Goal: Feedback & Contribution: Submit feedback/report problem

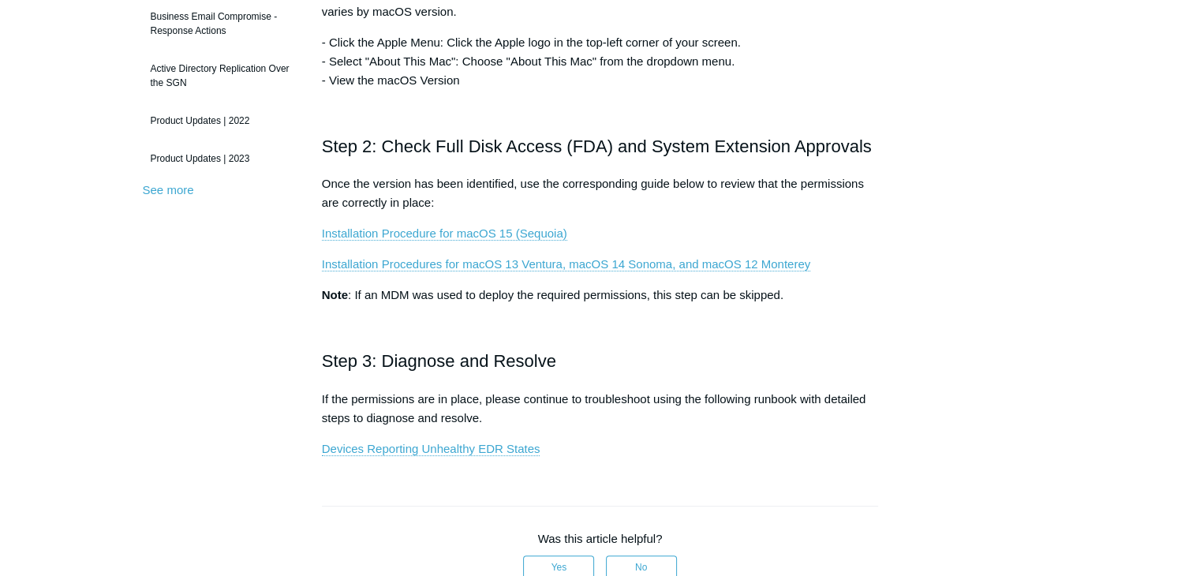
scroll to position [436, 0]
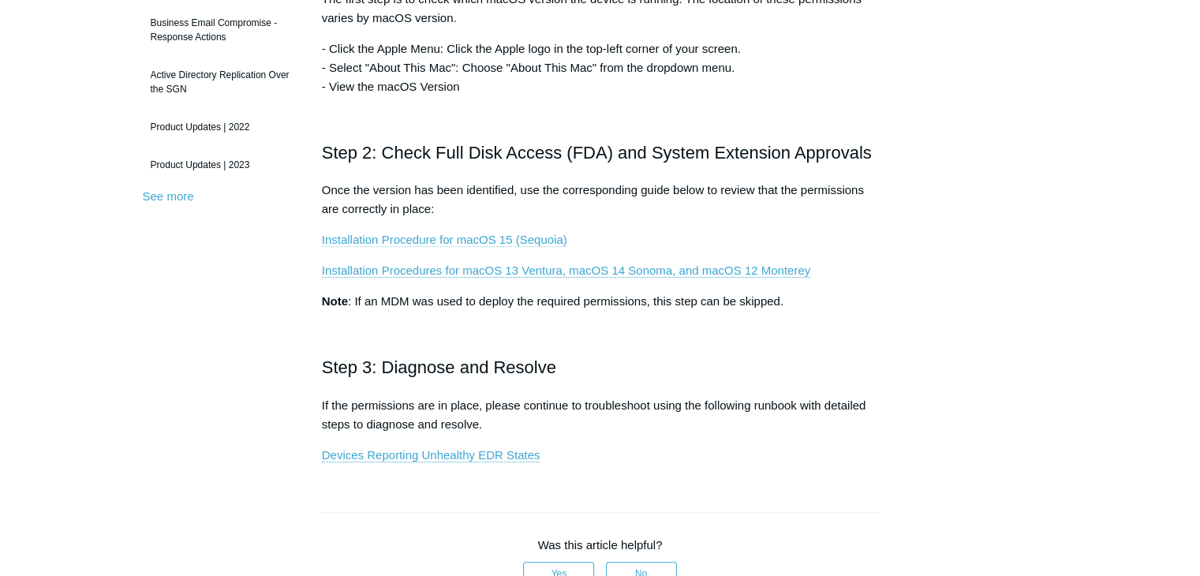
click at [502, 238] on link "Installation Procedure for macOS 15 (Sequoia)" at bounding box center [444, 240] width 245 height 14
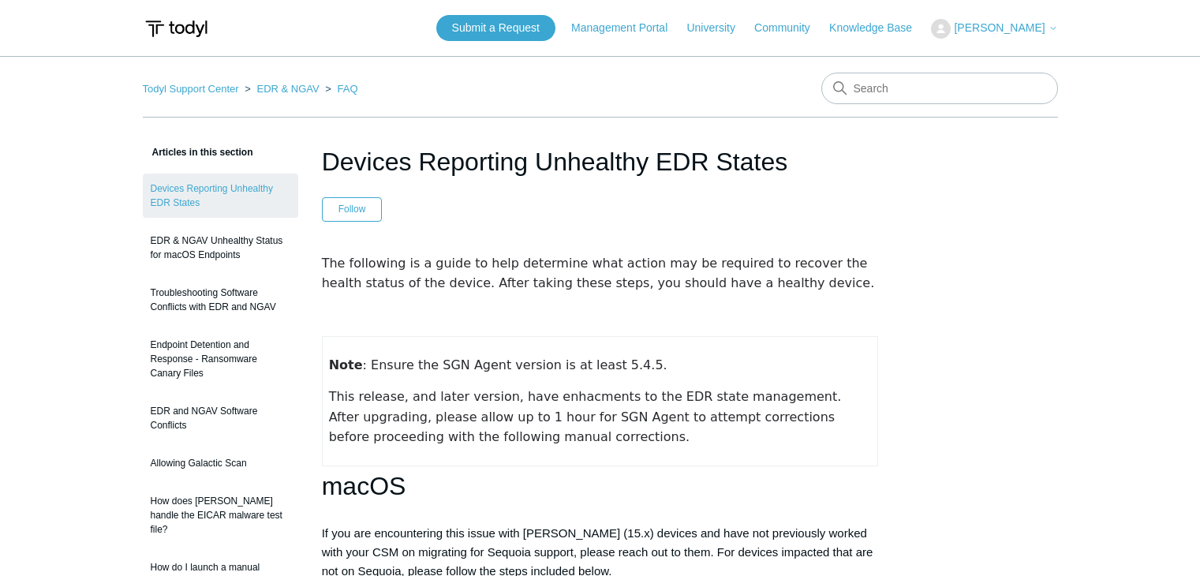
scroll to position [656, 0]
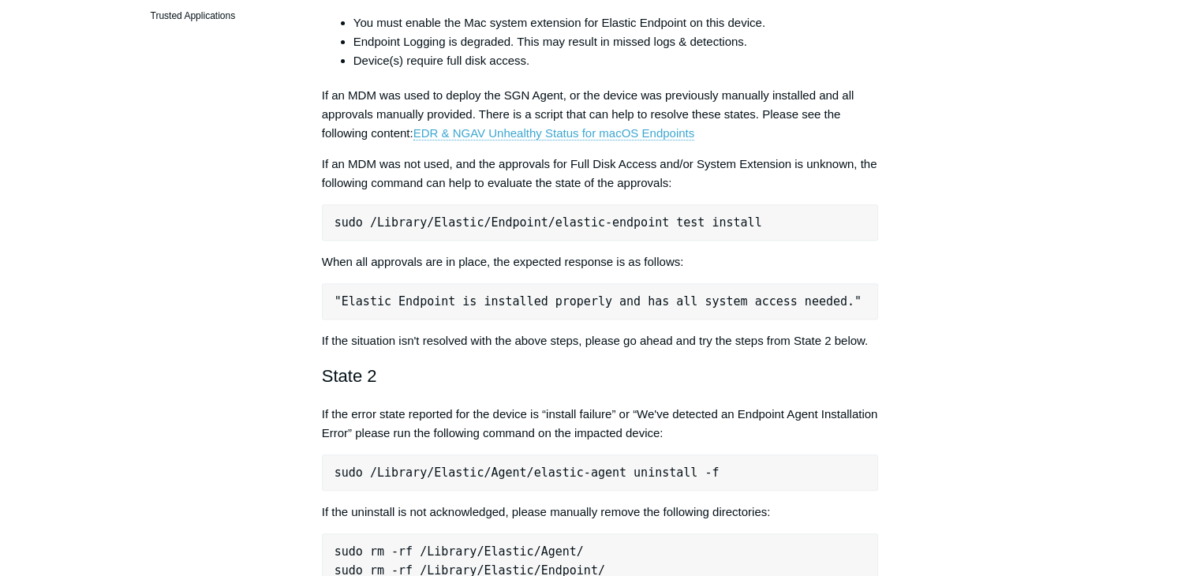
click at [675, 227] on pre "sudo /Library/Elastic/Endpoint/elastic-endpoint test install" at bounding box center [600, 222] width 557 height 36
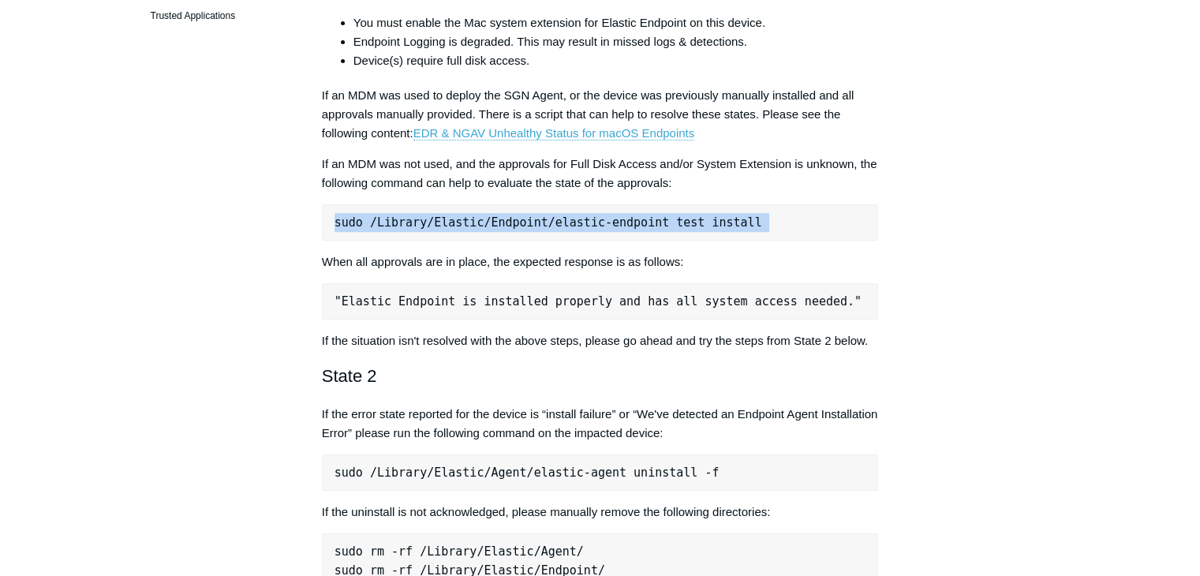
click at [675, 227] on pre "sudo /Library/Elastic/Endpoint/elastic-endpoint test install" at bounding box center [600, 222] width 557 height 36
copy div "sudo /Library/Elastic/Endpoint/elastic-endpoint test install"
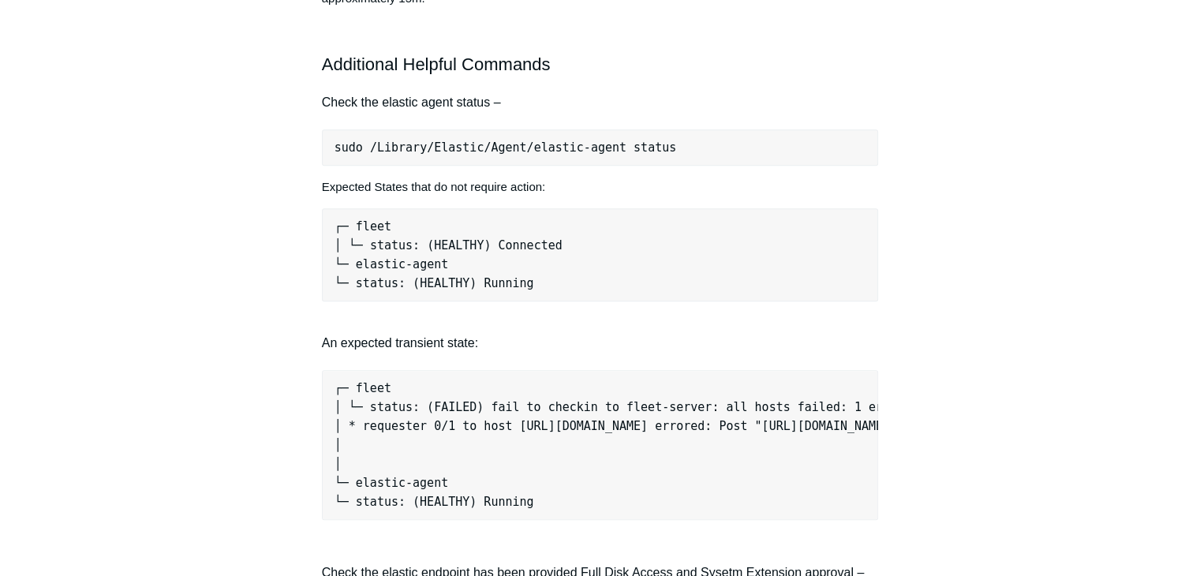
scroll to position [1287, 0]
click at [613, 152] on pre "sudo /Library/Elastic/Agent/elastic-agent status" at bounding box center [600, 147] width 557 height 36
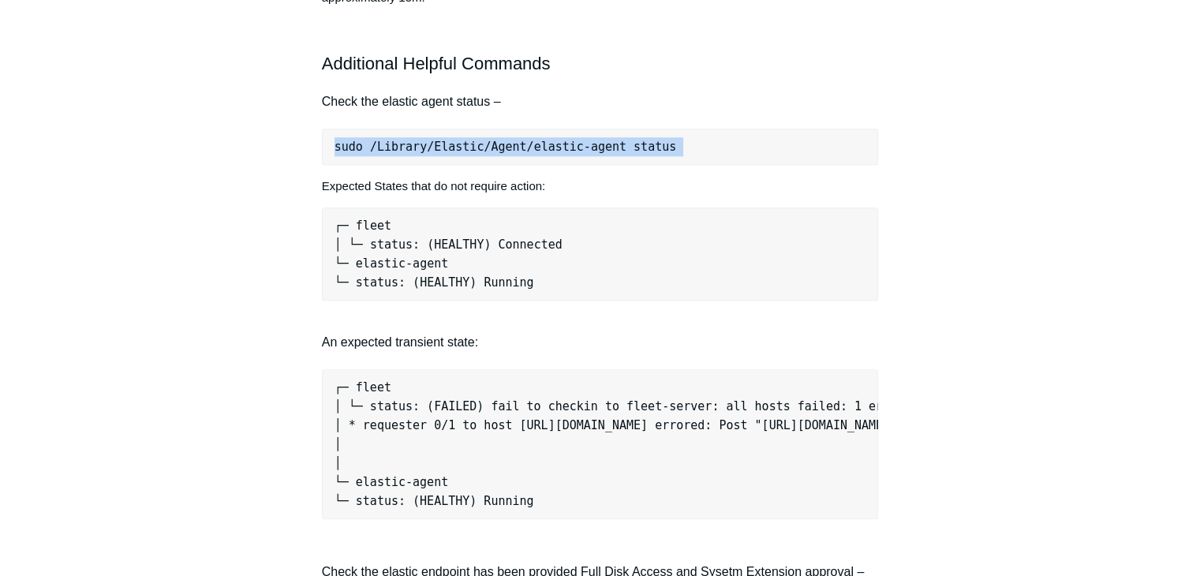
click at [613, 152] on pre "sudo /Library/Elastic/Agent/elastic-agent status" at bounding box center [600, 147] width 557 height 36
copy div "sudo /Library/Elastic/Agent/elastic-agent status"
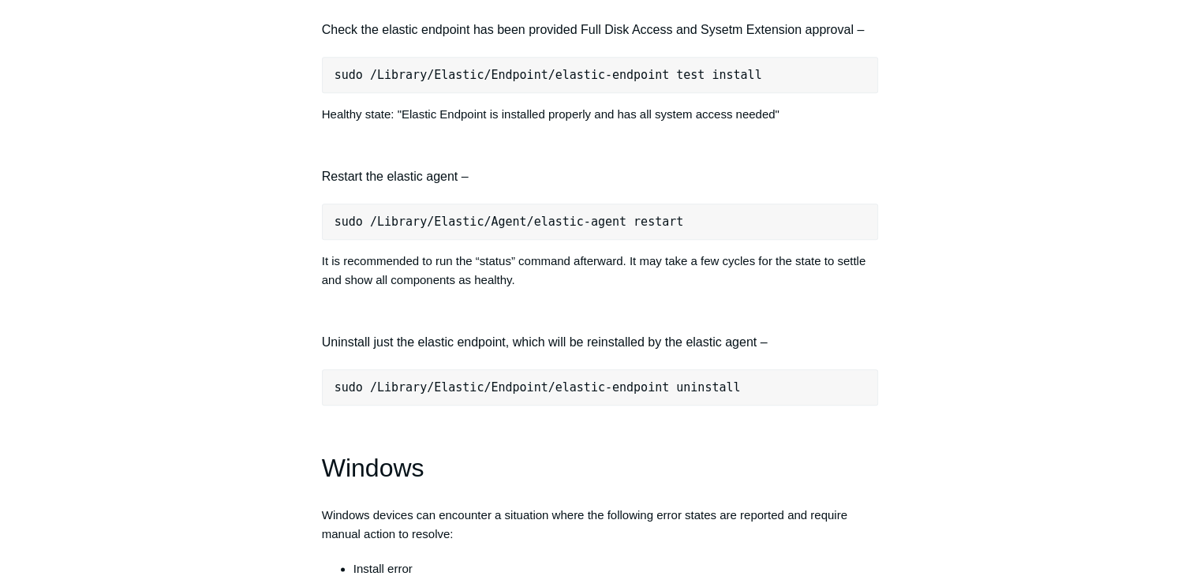
scroll to position [1839, 0]
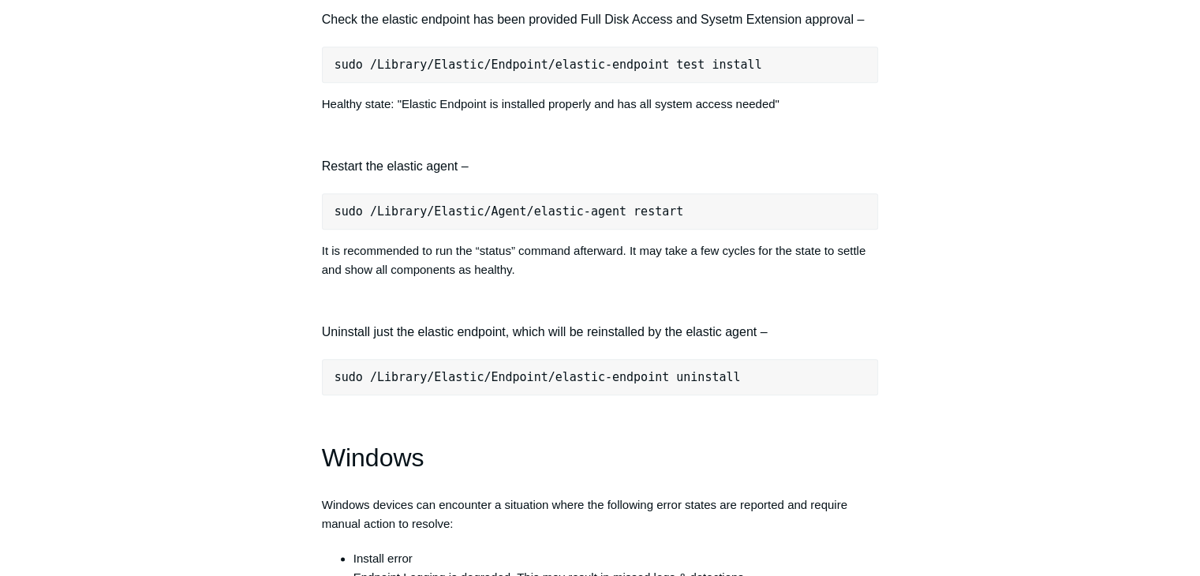
click at [631, 226] on pre "sudo /Library/Elastic/Agent/elastic-agent restart" at bounding box center [600, 211] width 557 height 36
copy div "sudo /Library/Elastic/Agent/elastic-agent restart"
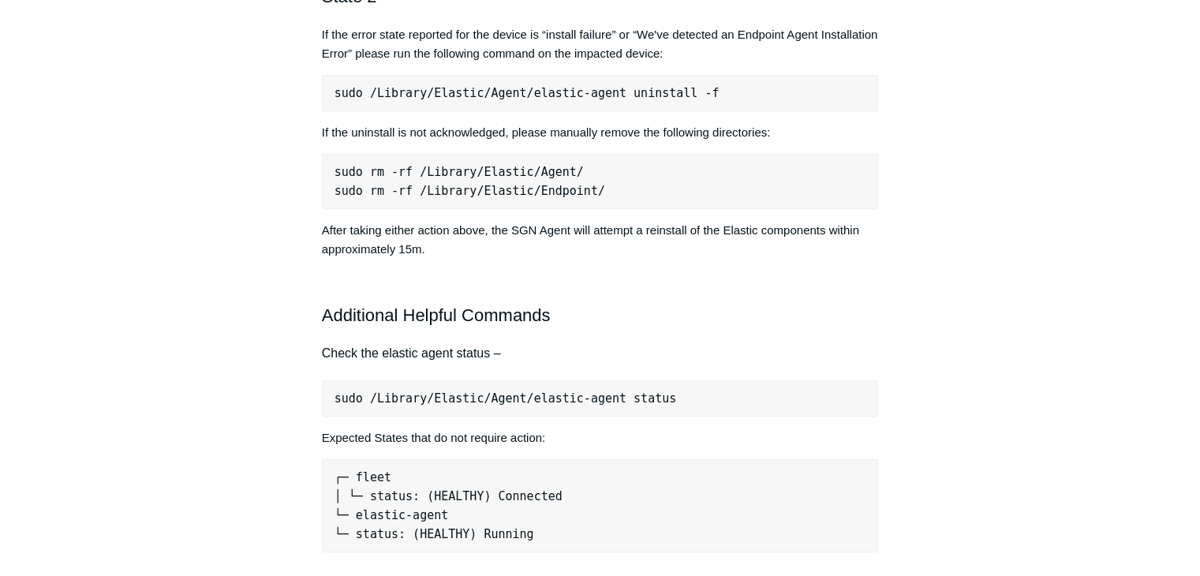
scroll to position [1011, 0]
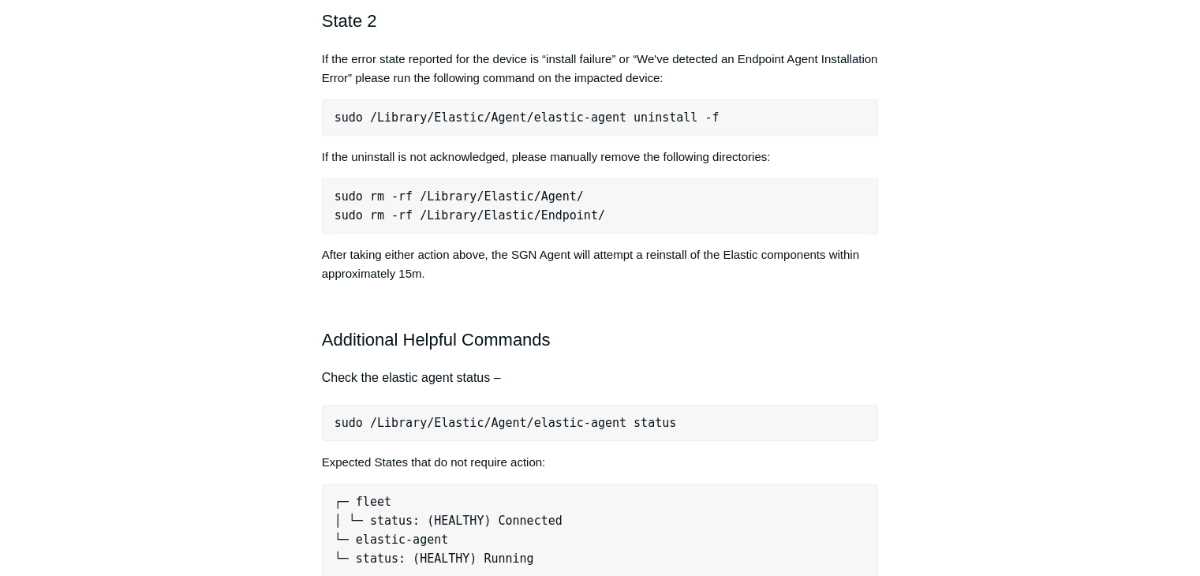
click at [646, 121] on pre "sudo /Library/Elastic/Agent/elastic-agent uninstall -f" at bounding box center [600, 117] width 557 height 36
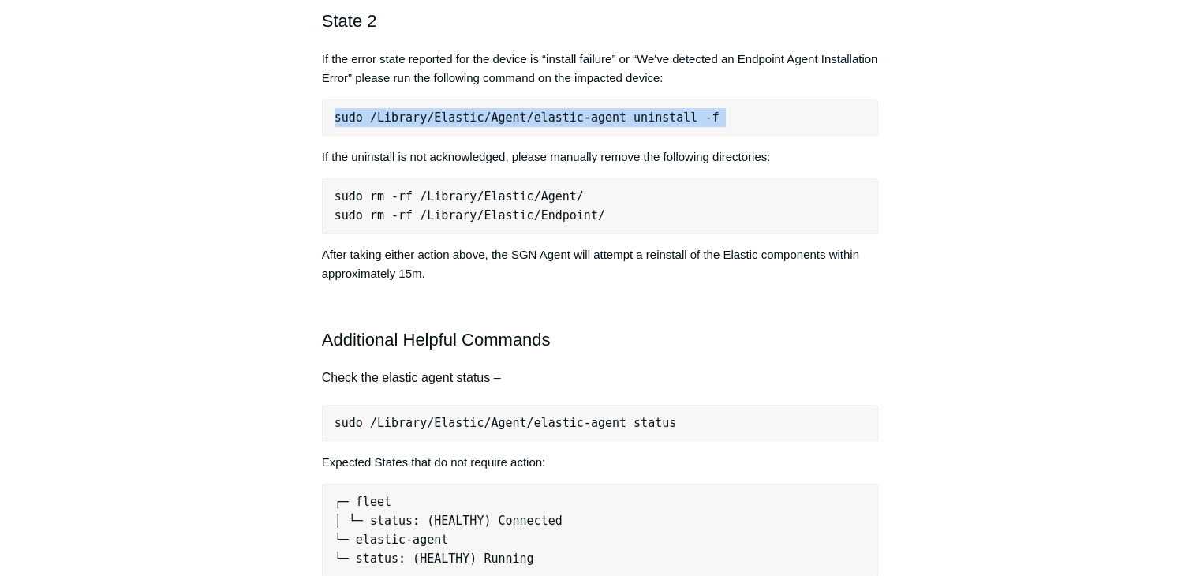
click at [646, 121] on pre "sudo /Library/Elastic/Agent/elastic-agent uninstall -f" at bounding box center [600, 117] width 557 height 36
copy div "sudo /Library/Elastic/Agent/elastic-agent uninstall -f"
click at [543, 197] on pre "sudo rm -rf /Library/Elastic/Agent/ sudo rm -rf /Library/Elastic/Endpoint/" at bounding box center [600, 205] width 557 height 55
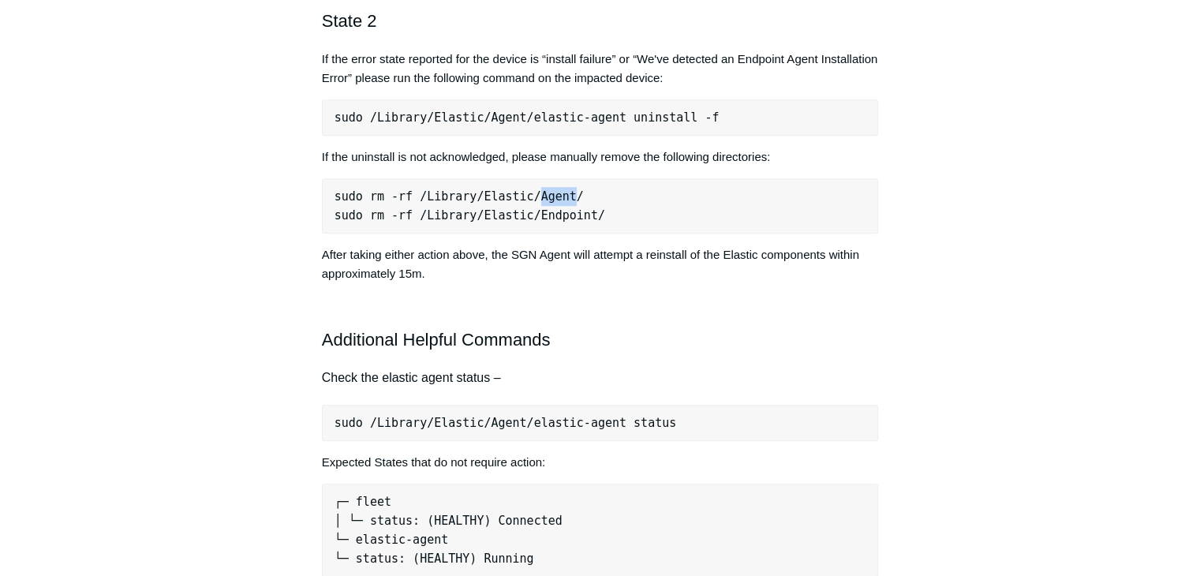
click at [543, 197] on pre "sudo rm -rf /Library/Elastic/Agent/ sudo rm -rf /Library/Elastic/Endpoint/" at bounding box center [600, 205] width 557 height 55
copy pre "sudo rm -rf /Library/Elastic/Agent/"
click at [526, 222] on pre "sudo rm -rf /Library/Elastic/Agent/ sudo rm -rf /Library/Elastic/Endpoint/" at bounding box center [600, 205] width 557 height 55
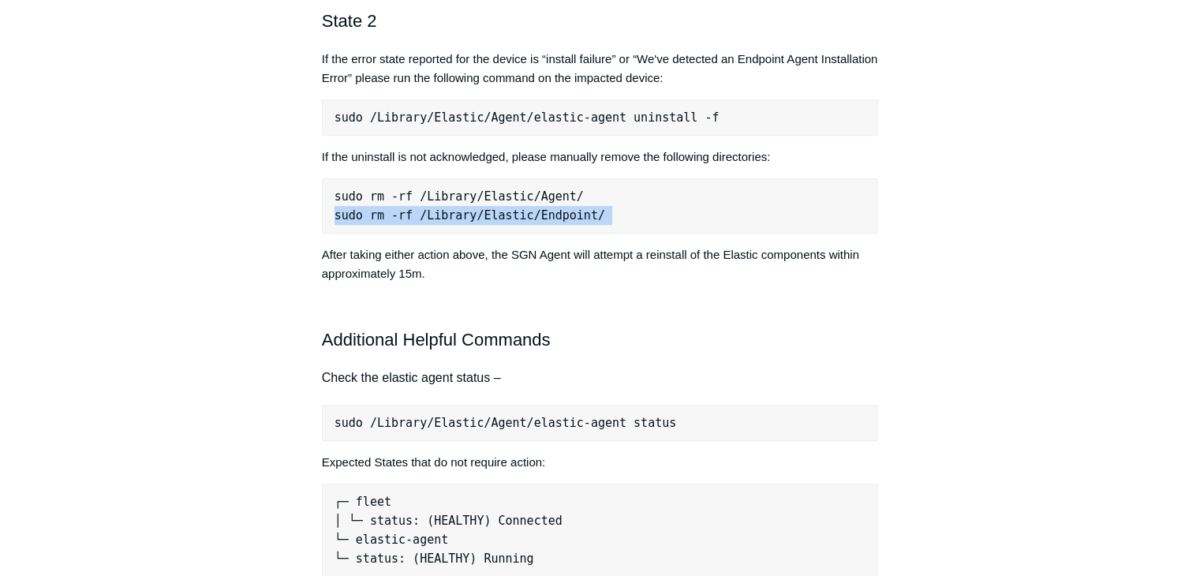
click at [526, 222] on pre "sudo rm -rf /Library/Elastic/Agent/ sudo rm -rf /Library/Elastic/Endpoint/" at bounding box center [600, 205] width 557 height 55
copy div "sudo rm -rf /Library/Elastic/Endpoint/"
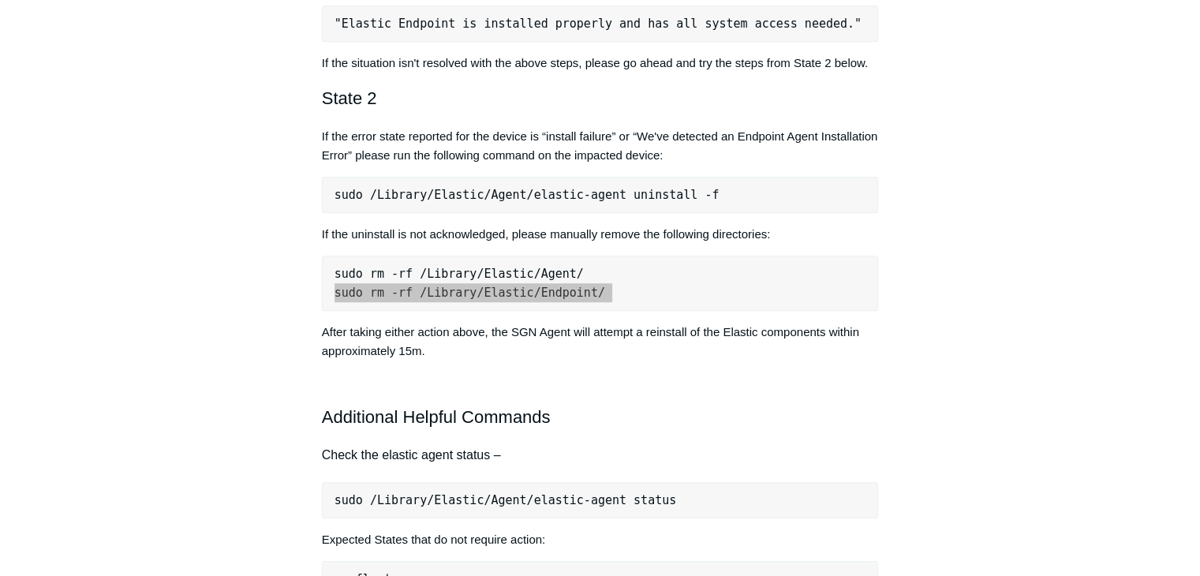
scroll to position [947, 0]
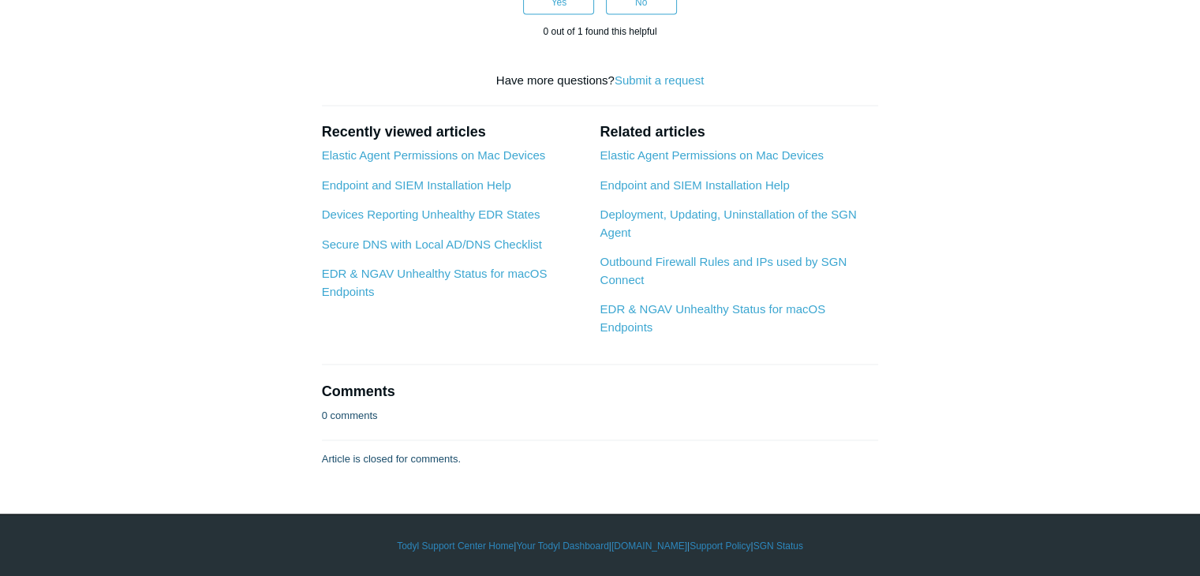
scroll to position [5445, 0]
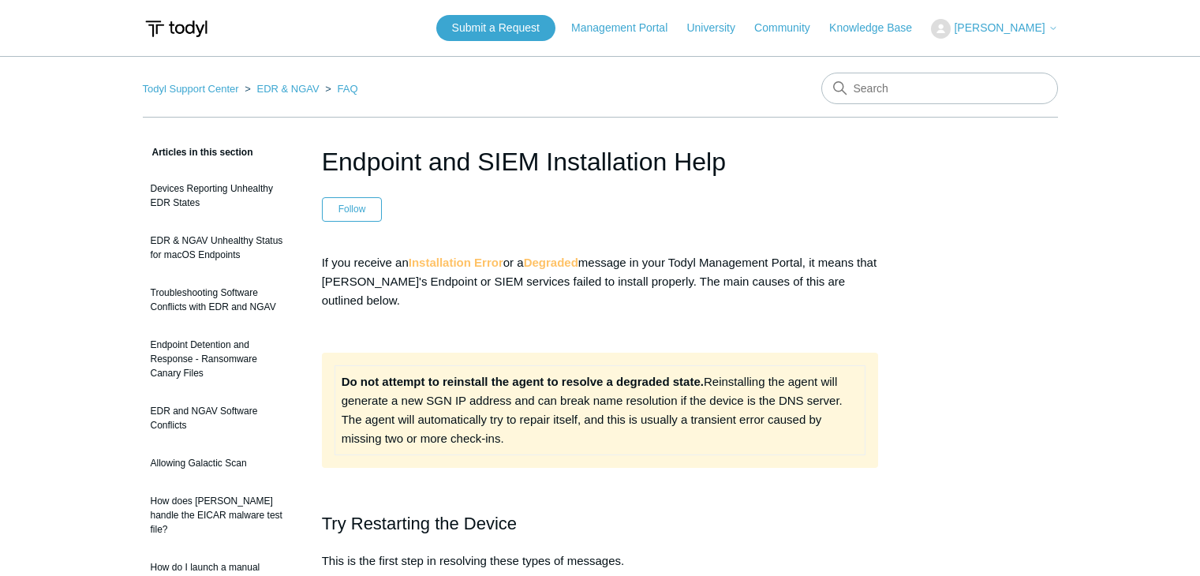
scroll to position [766, 0]
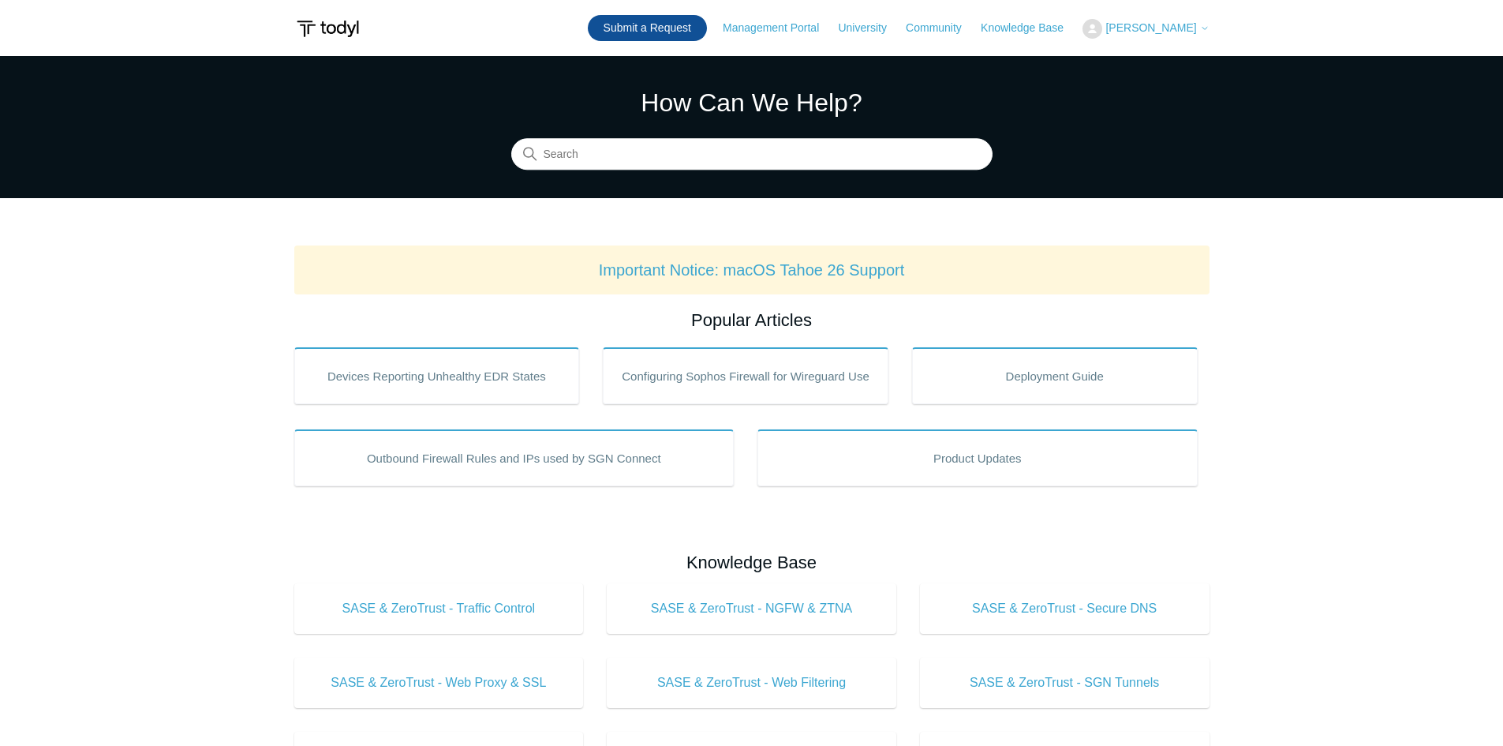
click at [588, 36] on link "Submit a Request" at bounding box center [647, 28] width 119 height 26
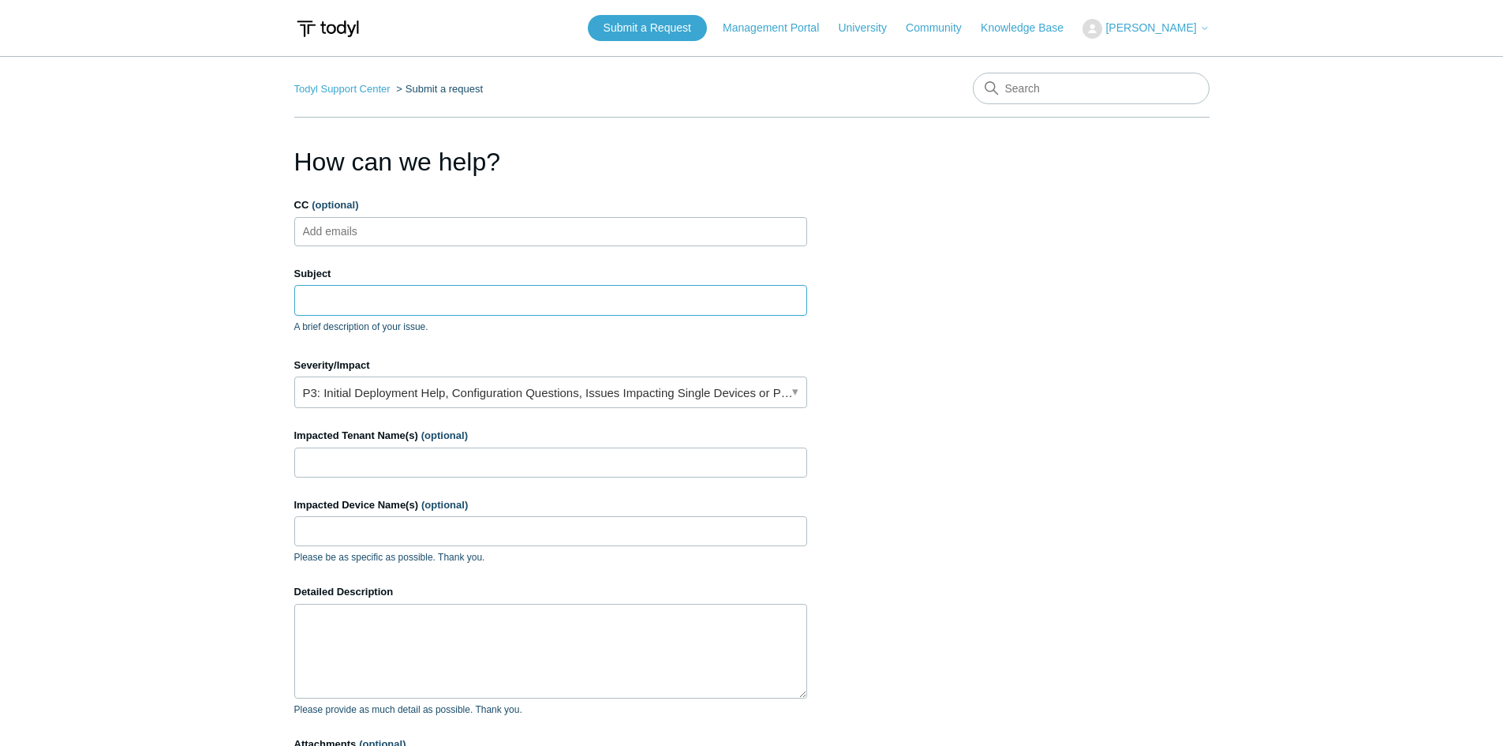
click at [503, 294] on input "Subject" at bounding box center [550, 300] width 513 height 30
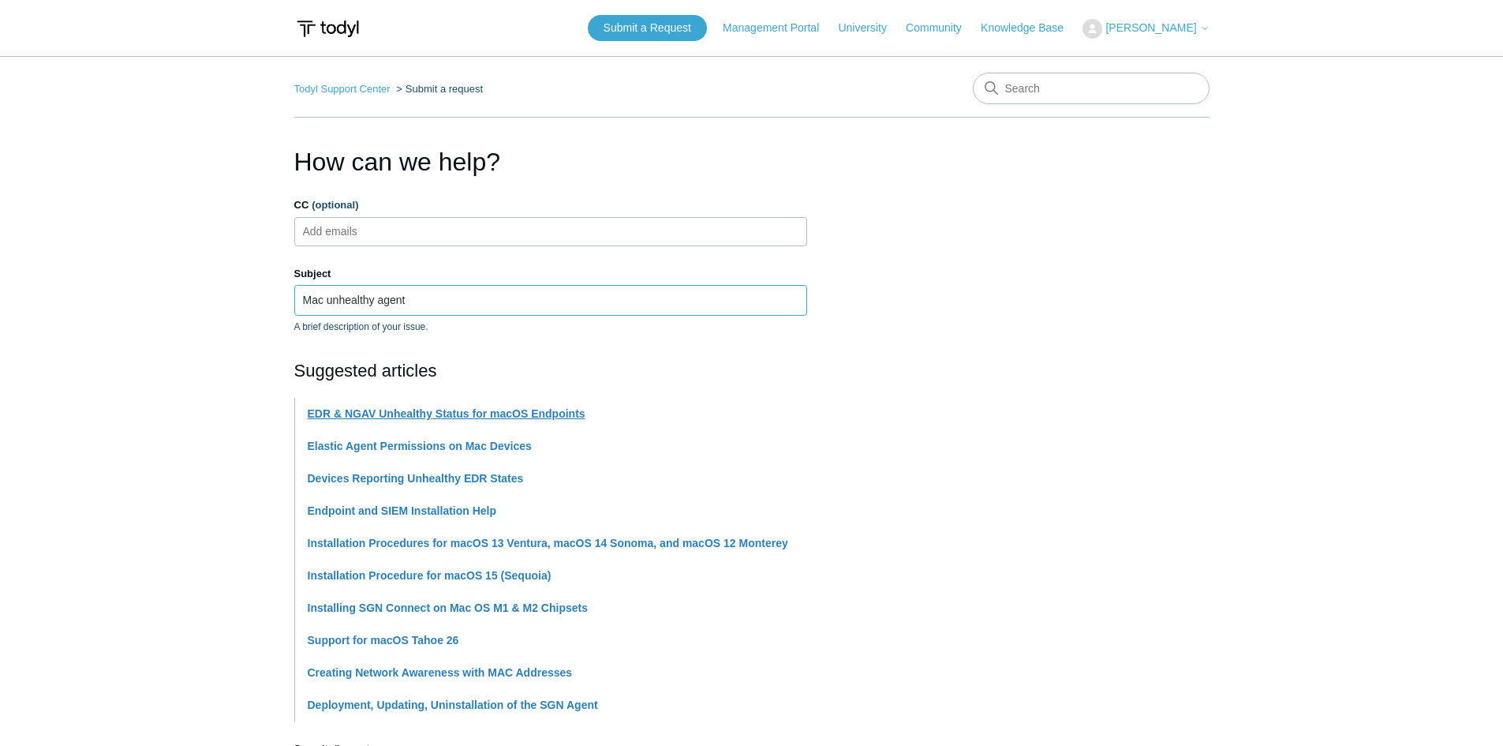
type input "Mac unhealthy agent"
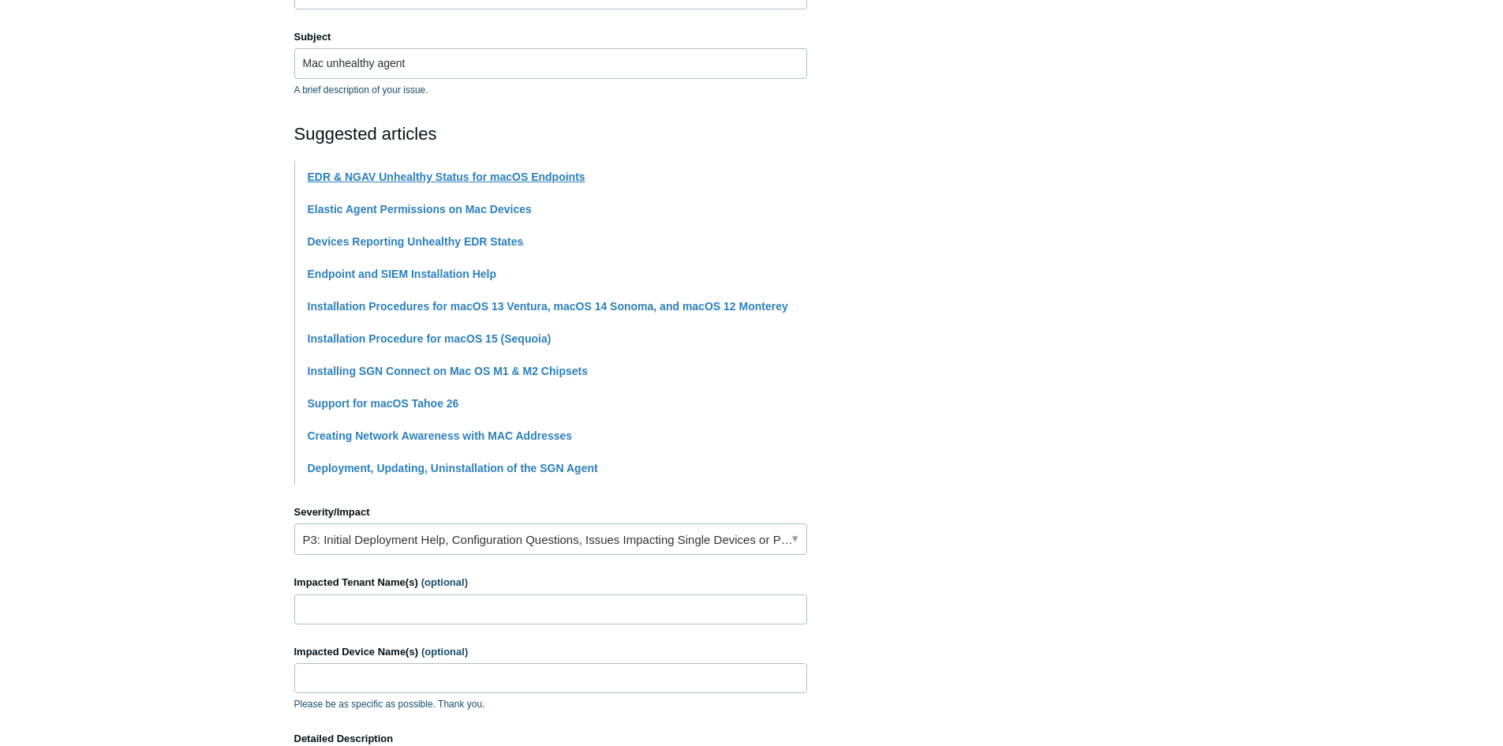
scroll to position [316, 0]
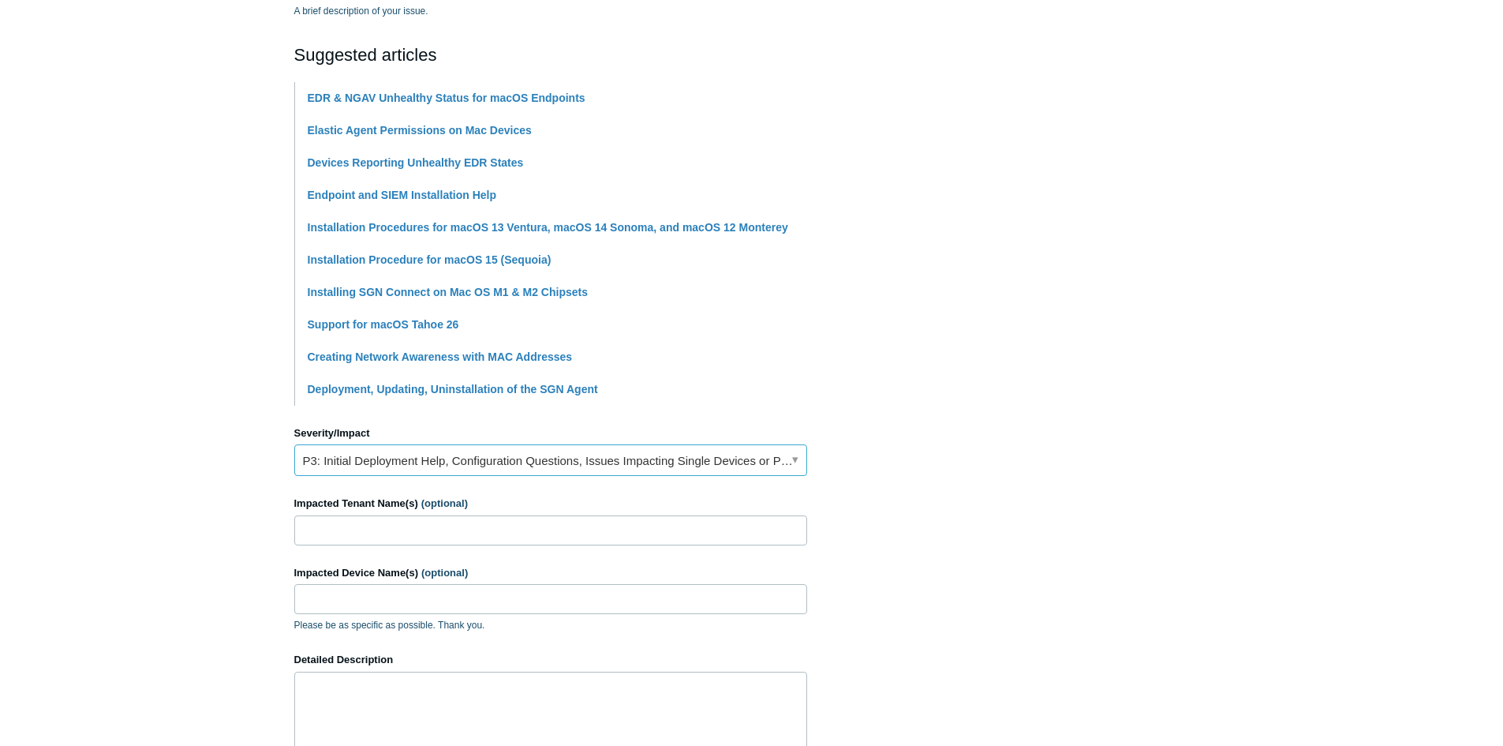
click at [563, 463] on link "P3: Initial Deployment Help, Configuration Questions, Issues Impacting Single D…" at bounding box center [550, 460] width 513 height 32
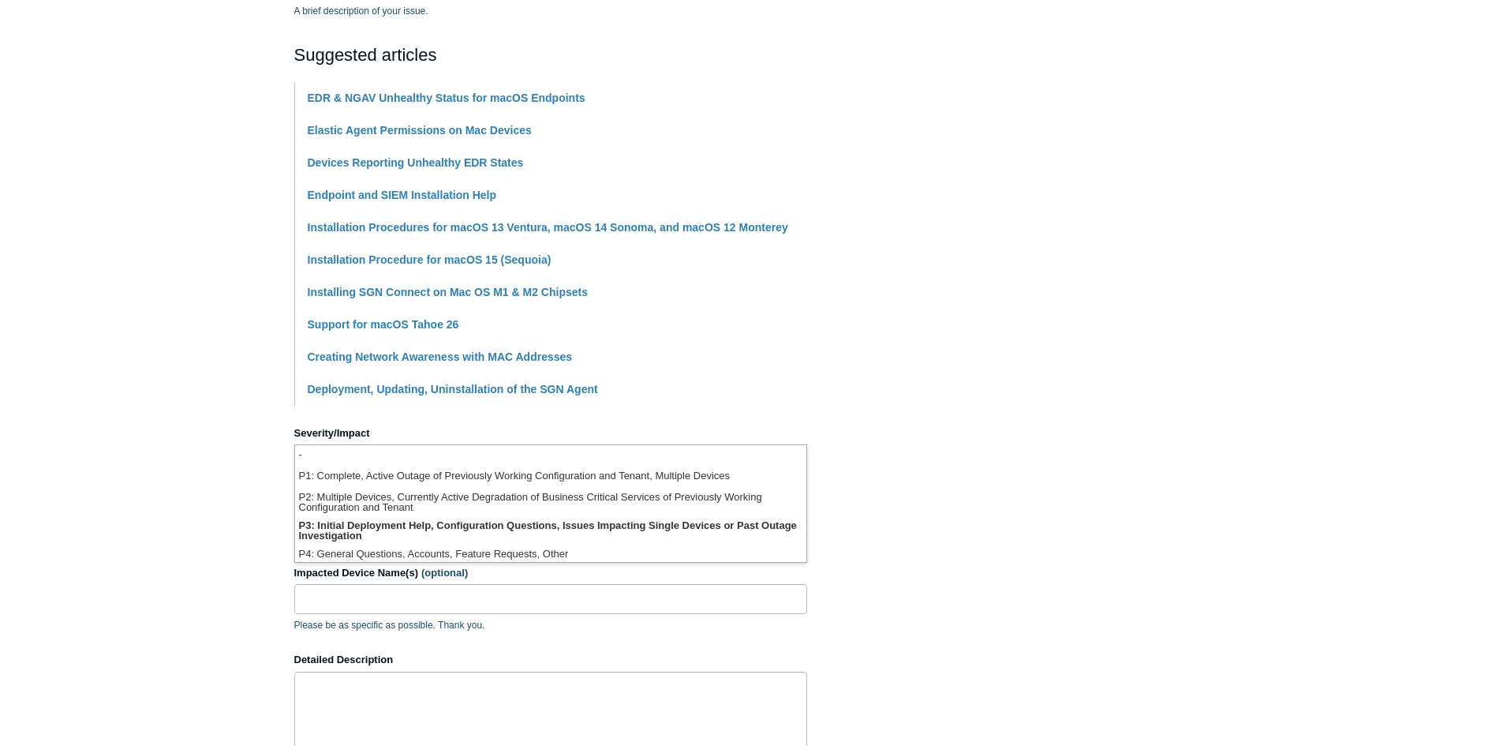
click at [952, 432] on section "How can we help? CC (optional) Add emails Subject Mac unhealthy agent A brief d…" at bounding box center [751, 382] width 915 height 1110
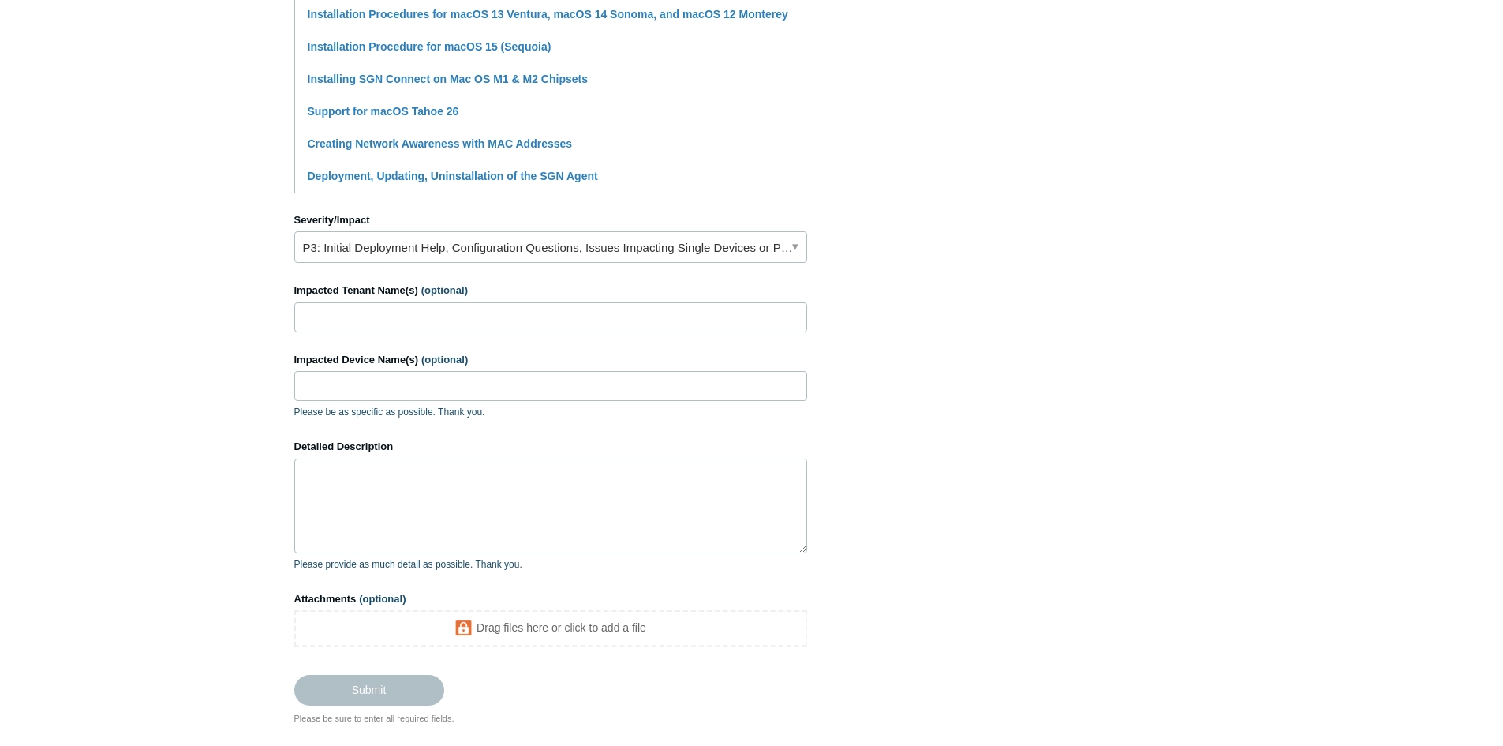
scroll to position [552, 0]
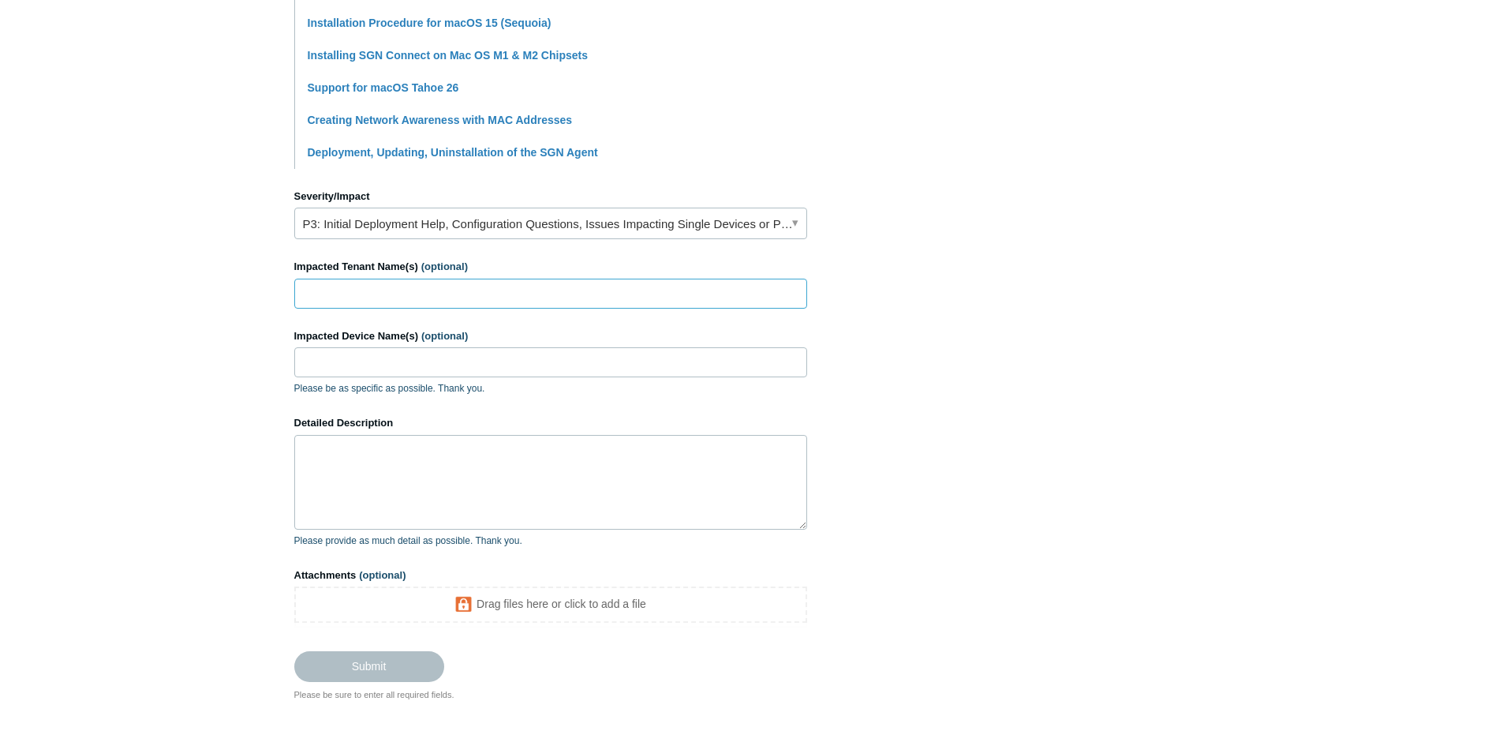
click at [510, 297] on input "Impacted Tenant Name(s) (optional)" at bounding box center [550, 294] width 513 height 30
type input "The VetTemps"
click at [480, 361] on input "Impacted Device Name(s) (optional)" at bounding box center [550, 362] width 513 height 30
type input "[PERSON_NAME]-Laptop, Hailess-MacBook-air"
click at [628, 496] on textarea "Detailed Description" at bounding box center [550, 482] width 513 height 95
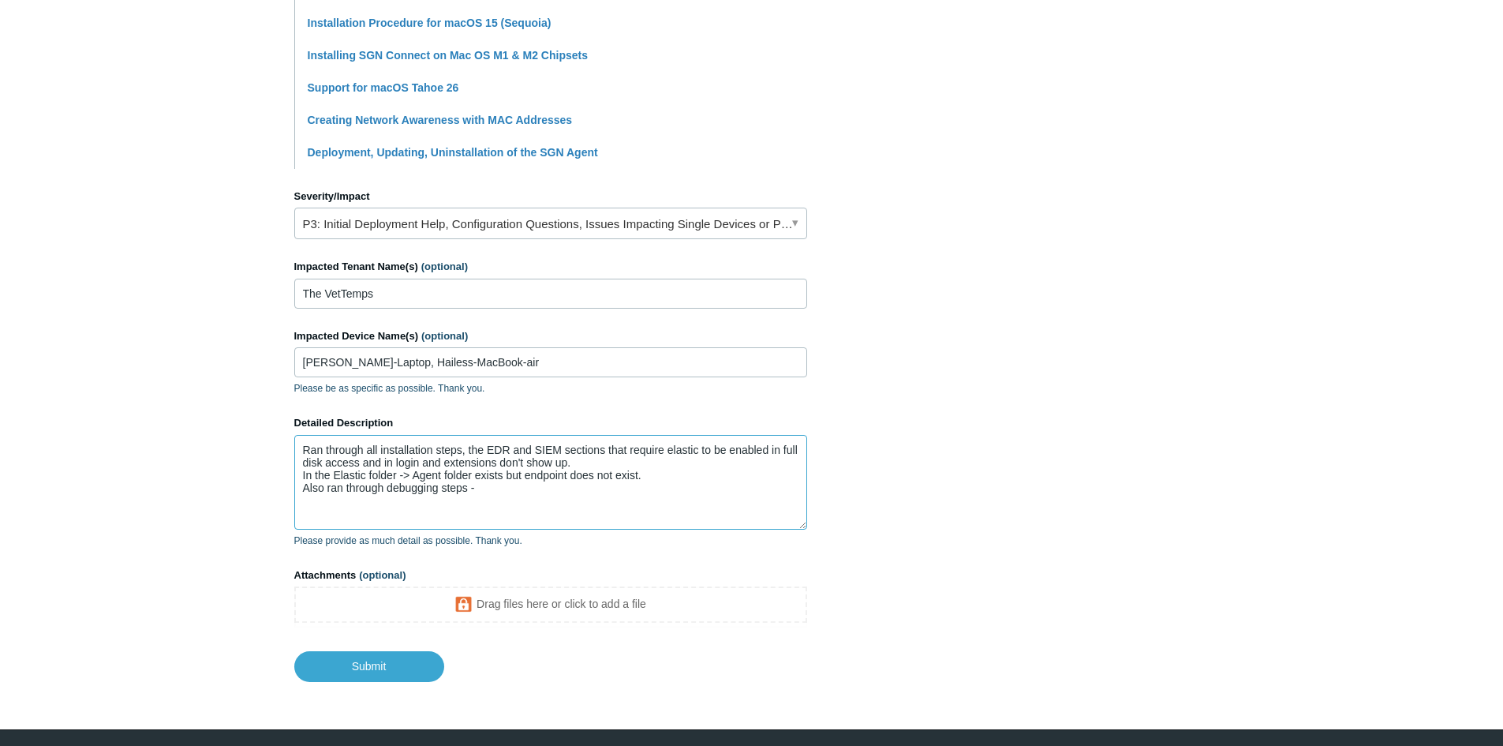
drag, startPoint x: 583, startPoint y: 481, endPoint x: 573, endPoint y: 488, distance: 12.5
click at [583, 481] on textarea "Ran through all installation steps, the EDR and SIEM sections that require elas…" at bounding box center [550, 482] width 513 height 95
click at [569, 492] on textarea "Ran through all installation steps, the EDR and SIEM sections that require elas…" at bounding box center [550, 482] width 513 height 95
paste textarea "[URL][DOMAIN_NAME]"
click at [499, 526] on textarea "Ran through all installation steps, the EDR and SIEM sections that require elas…" at bounding box center [550, 482] width 513 height 95
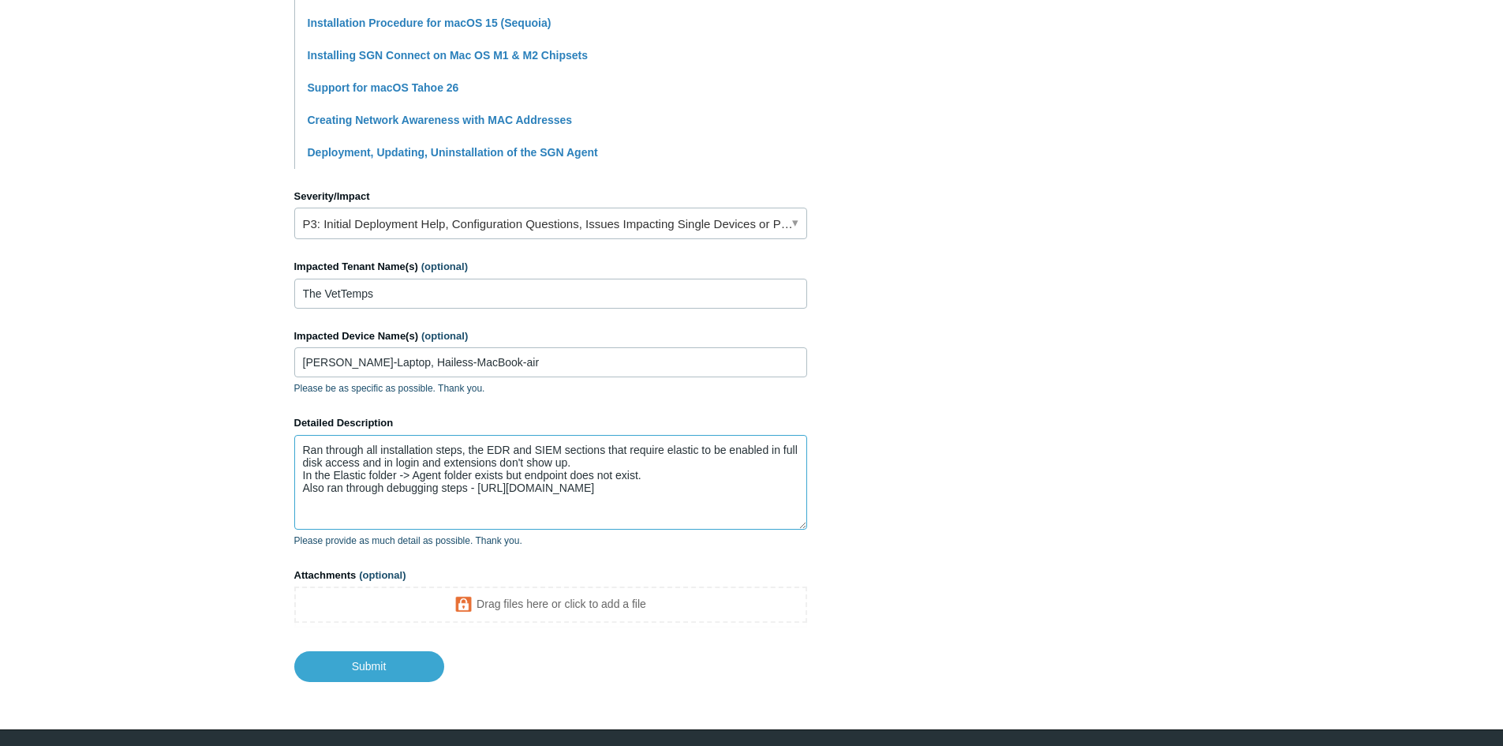
click at [559, 507] on textarea "Ran through all installation steps, the EDR and SIEM sections that require elas…" at bounding box center [550, 482] width 513 height 95
paste textarea "[URL][DOMAIN_NAME]"
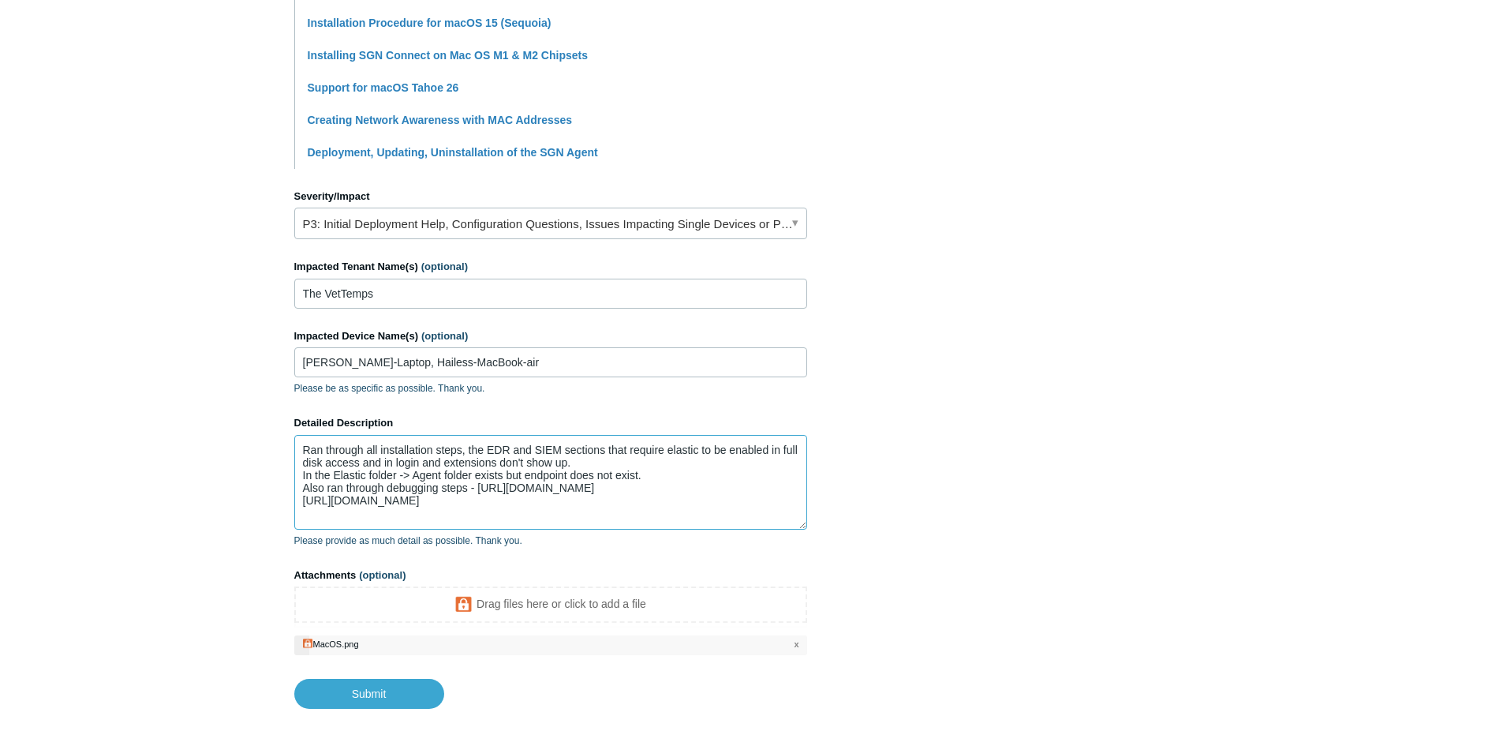
click at [522, 510] on textarea "Ran through all installation steps, the EDR and SIEM sections that require elas…" at bounding box center [550, 482] width 513 height 95
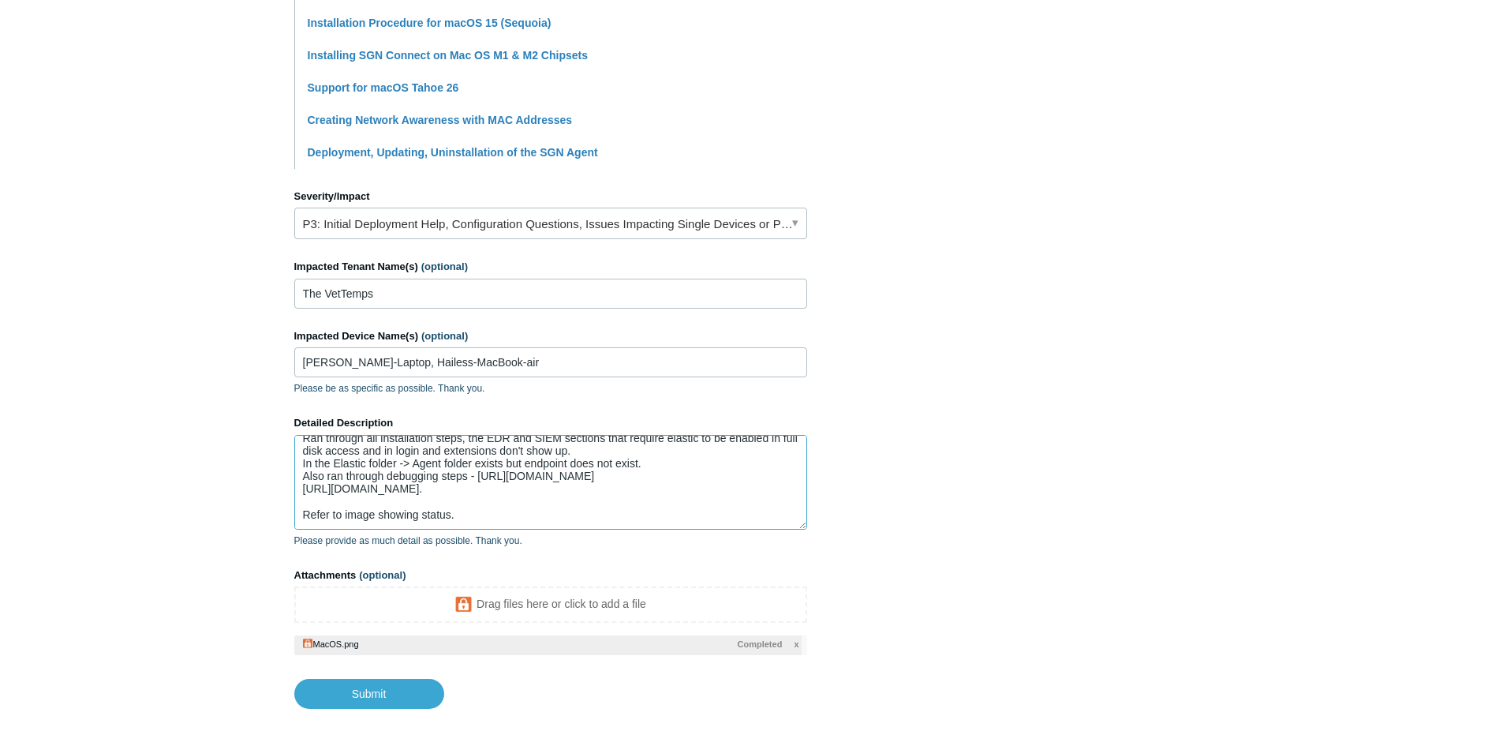
scroll to position [42, 0]
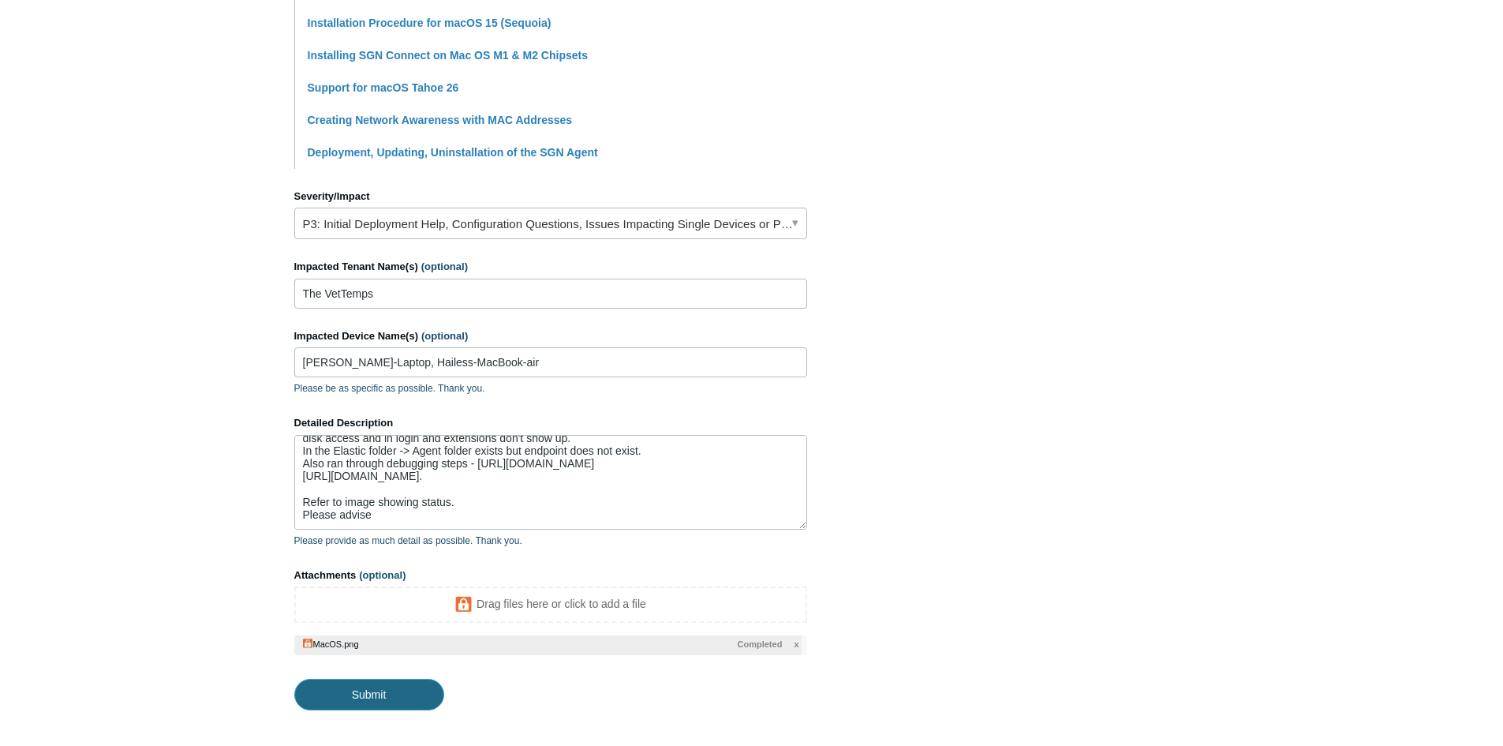
click at [398, 687] on input "Submit" at bounding box center [369, 695] width 150 height 32
type textarea "Ran through all installation steps, the EDR and SIEM sections that require elas…"
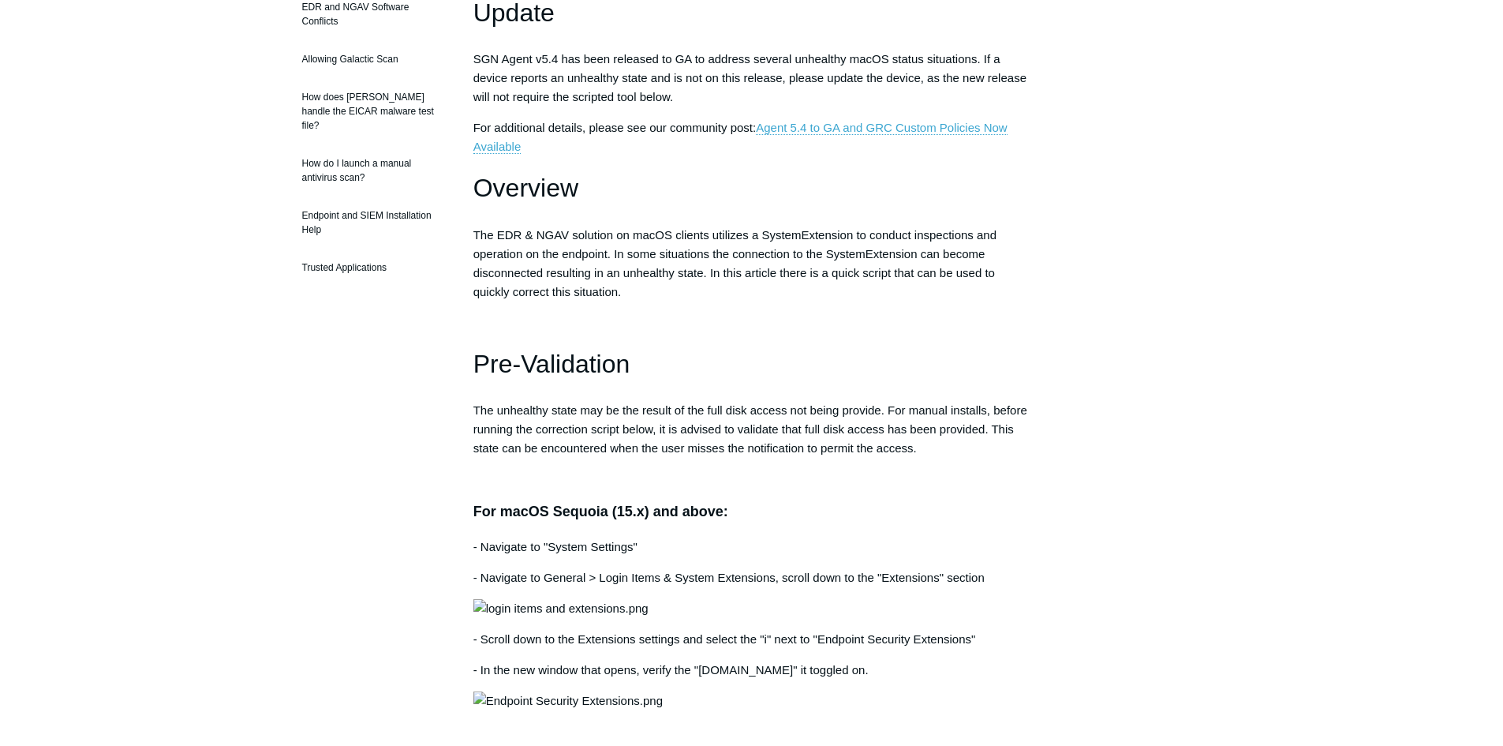
scroll to position [552, 0]
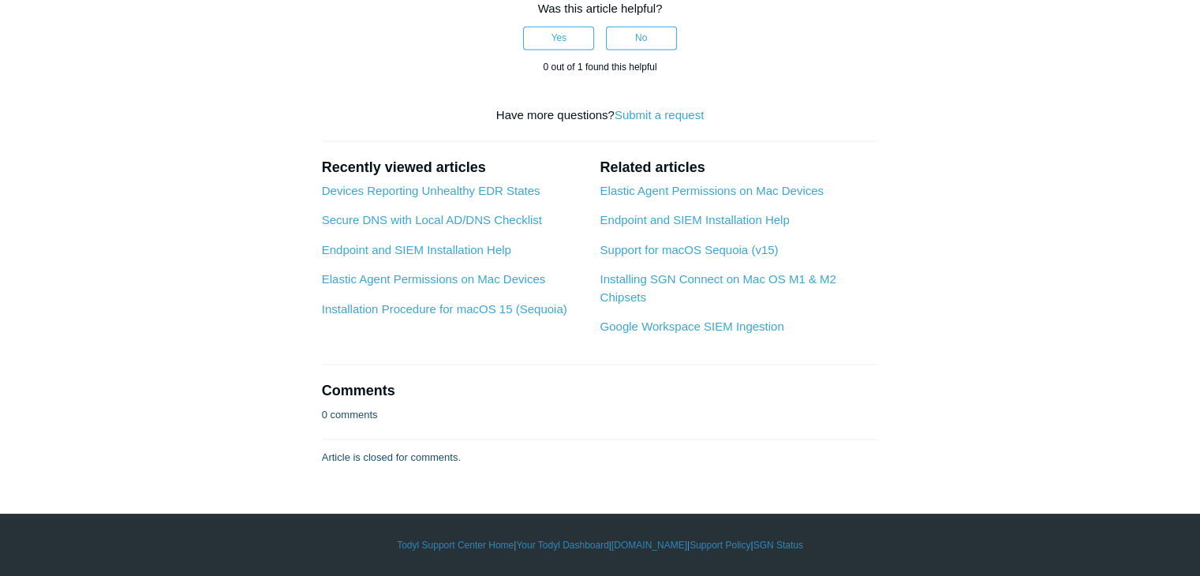
scroll to position [2525, 0]
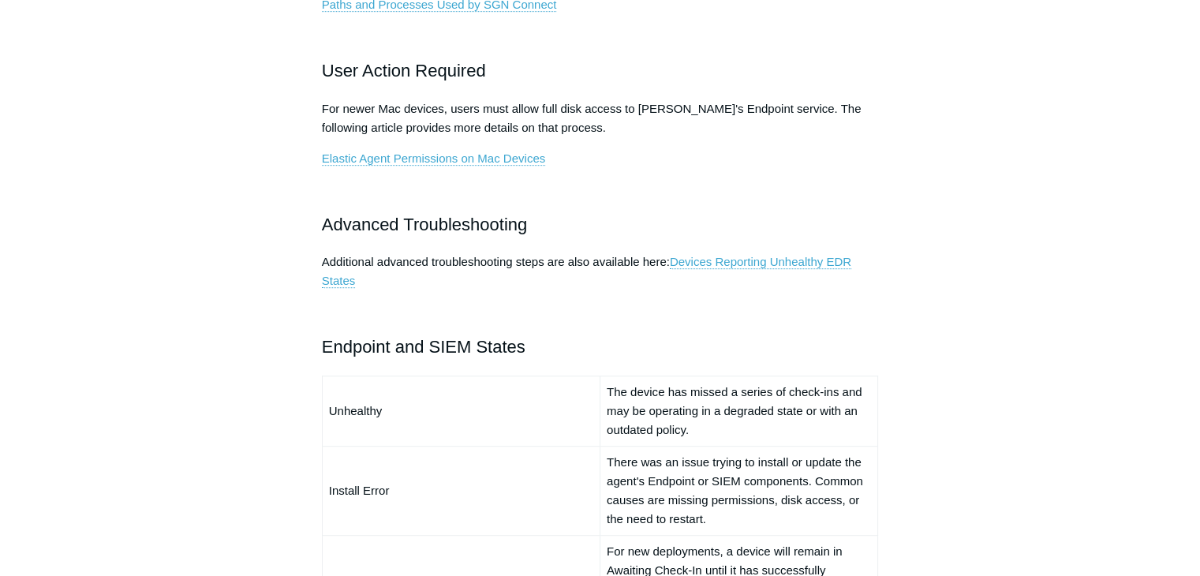
scroll to position [1086, 0]
